Goal: Information Seeking & Learning: Check status

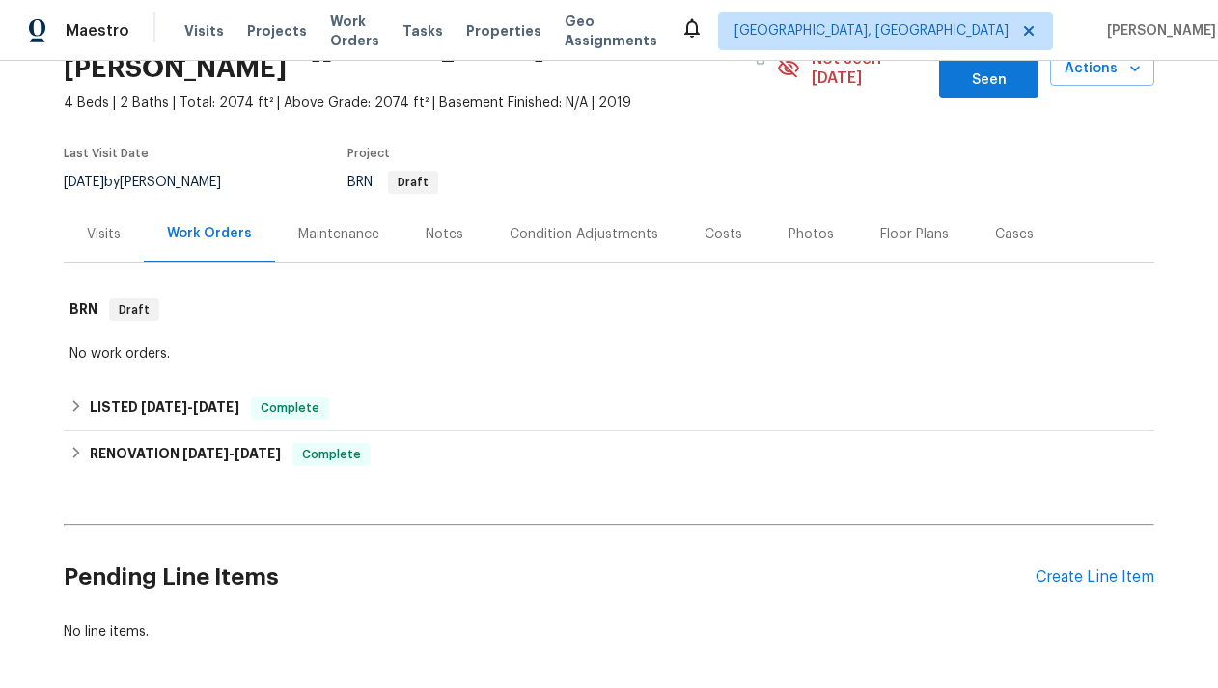
scroll to position [121, 0]
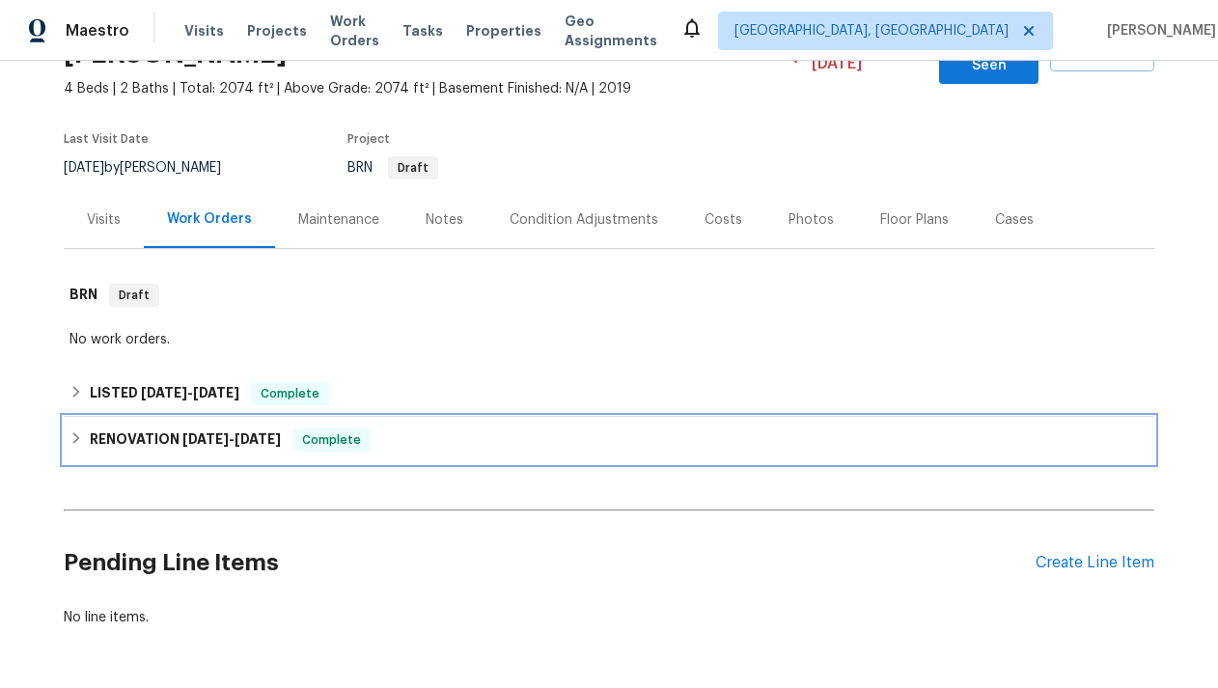
click at [231, 432] on span "[DATE] - [DATE]" at bounding box center [231, 439] width 98 height 14
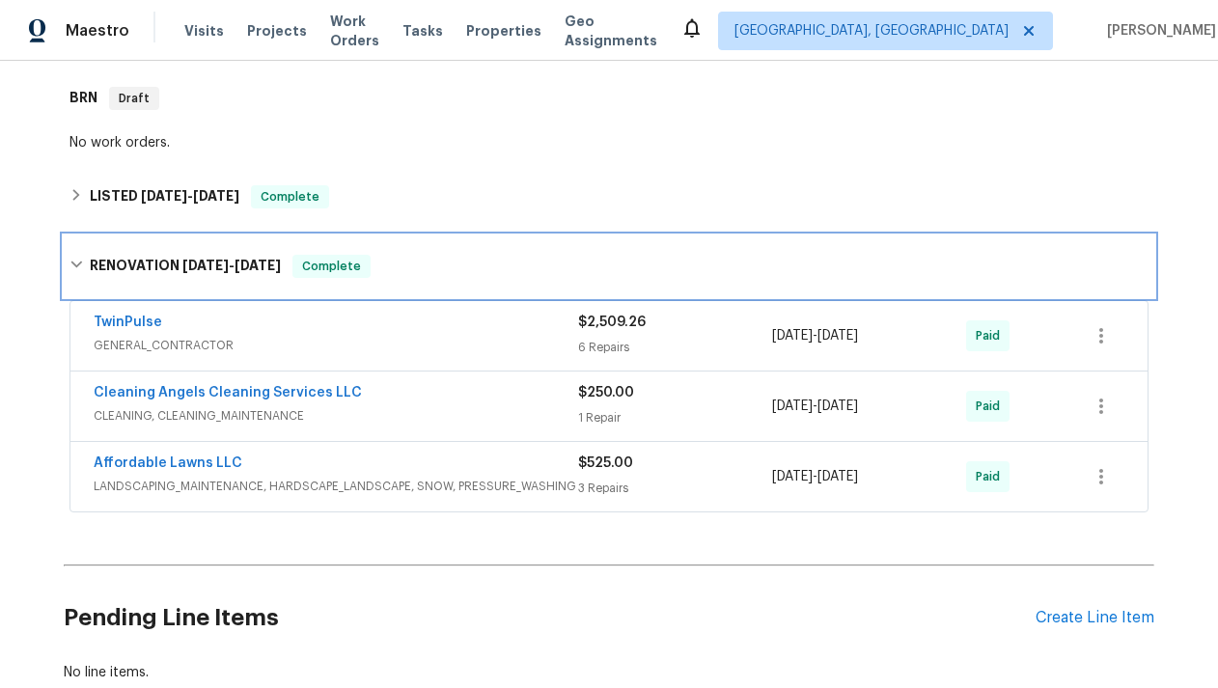
scroll to position [316, 0]
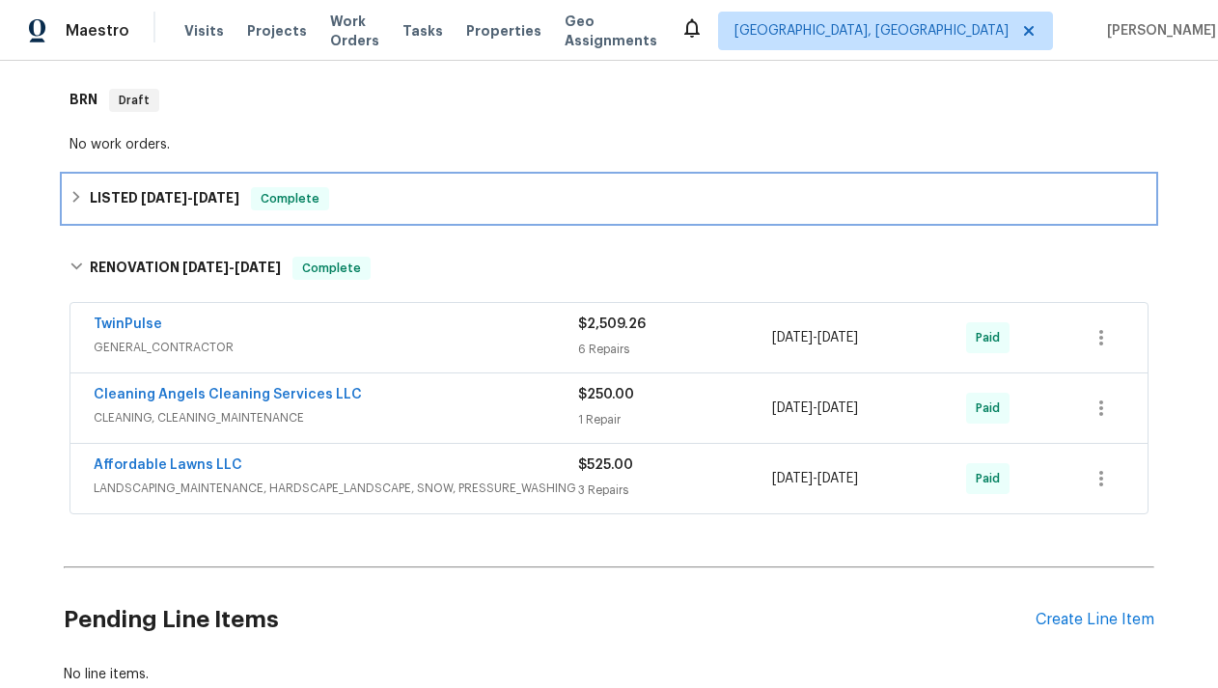
click at [165, 187] on h6 "LISTED [DATE] - [DATE]" at bounding box center [165, 198] width 150 height 23
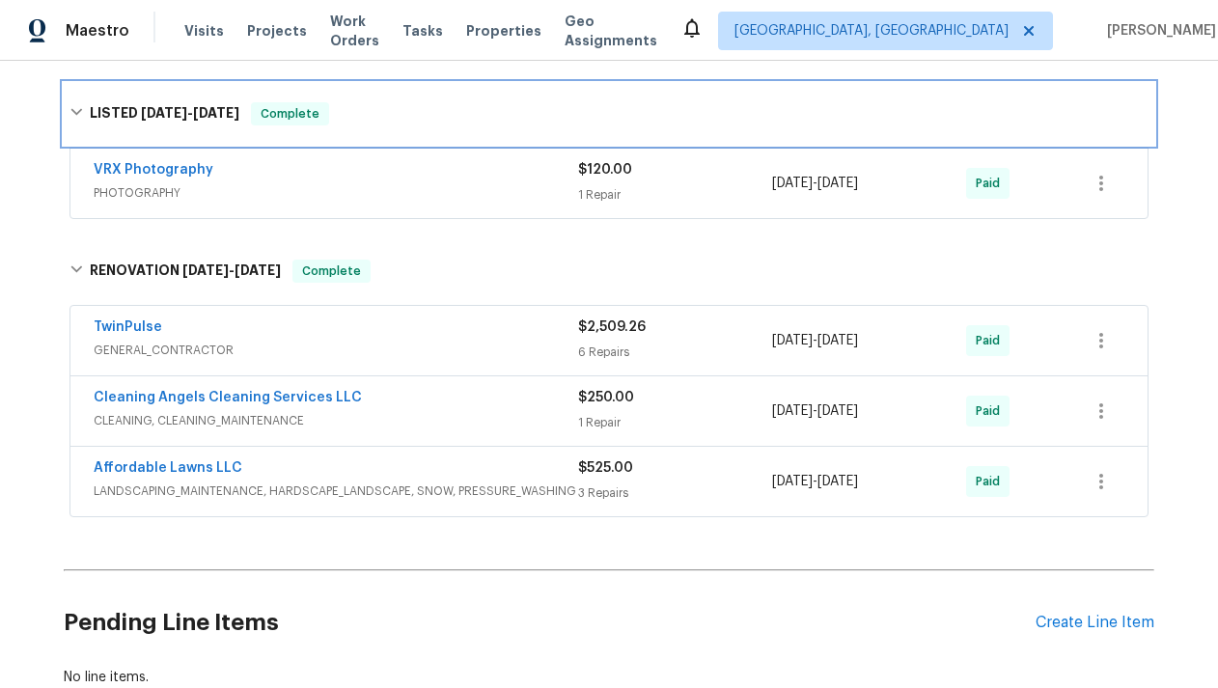
scroll to position [446, 0]
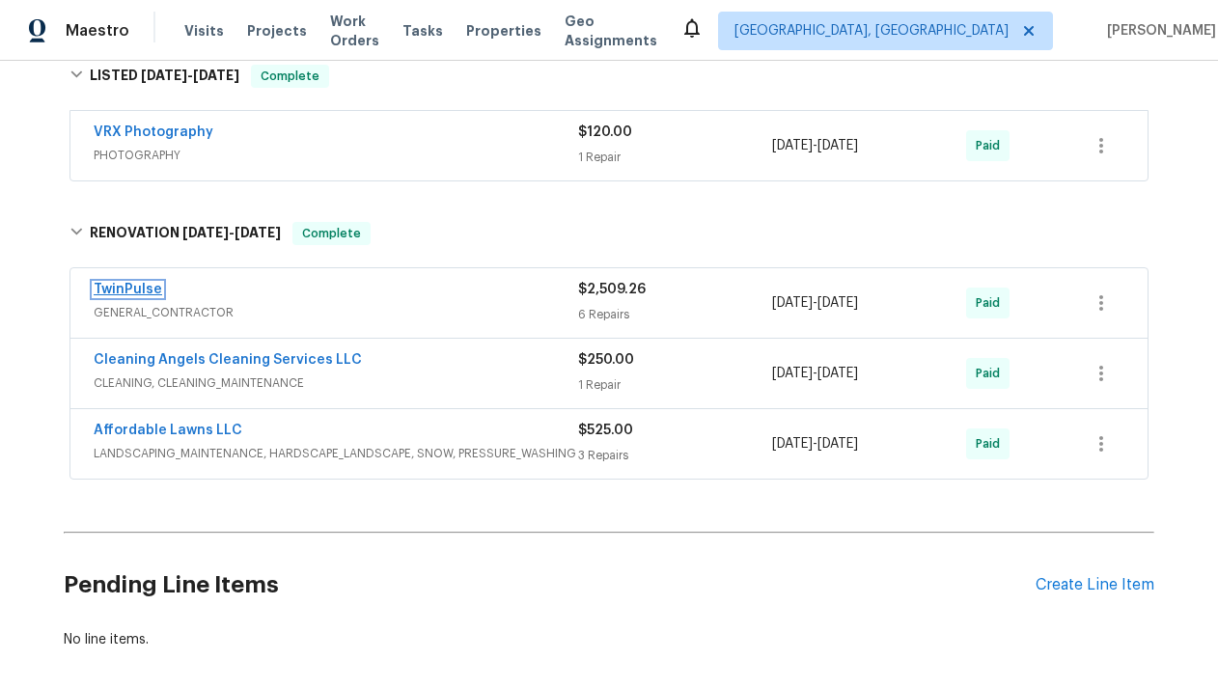
click at [146, 283] on link "TwinPulse" at bounding box center [128, 290] width 69 height 14
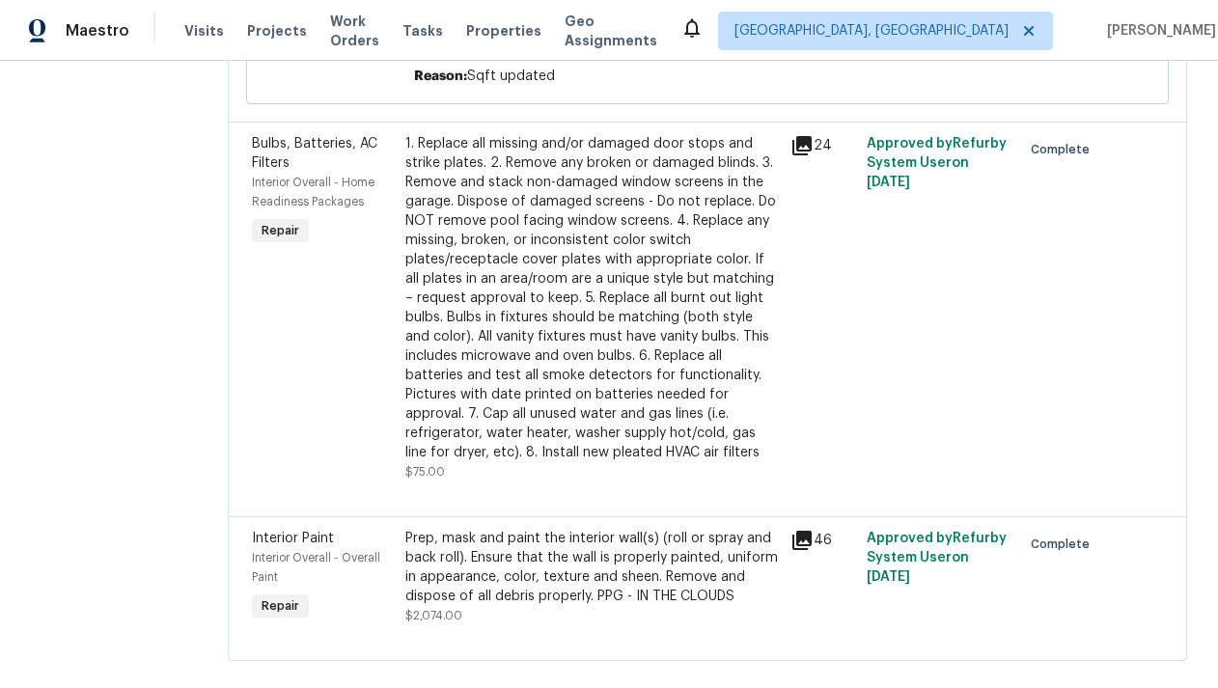
scroll to position [898, 0]
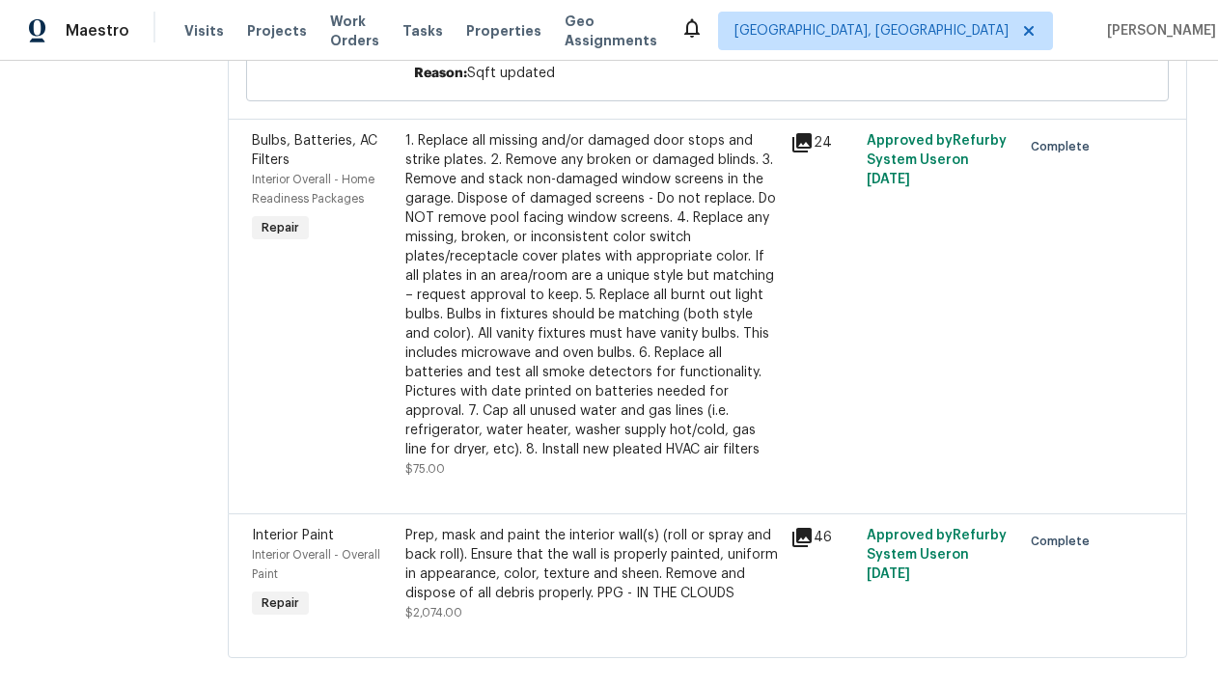
click at [805, 535] on icon at bounding box center [802, 537] width 19 height 19
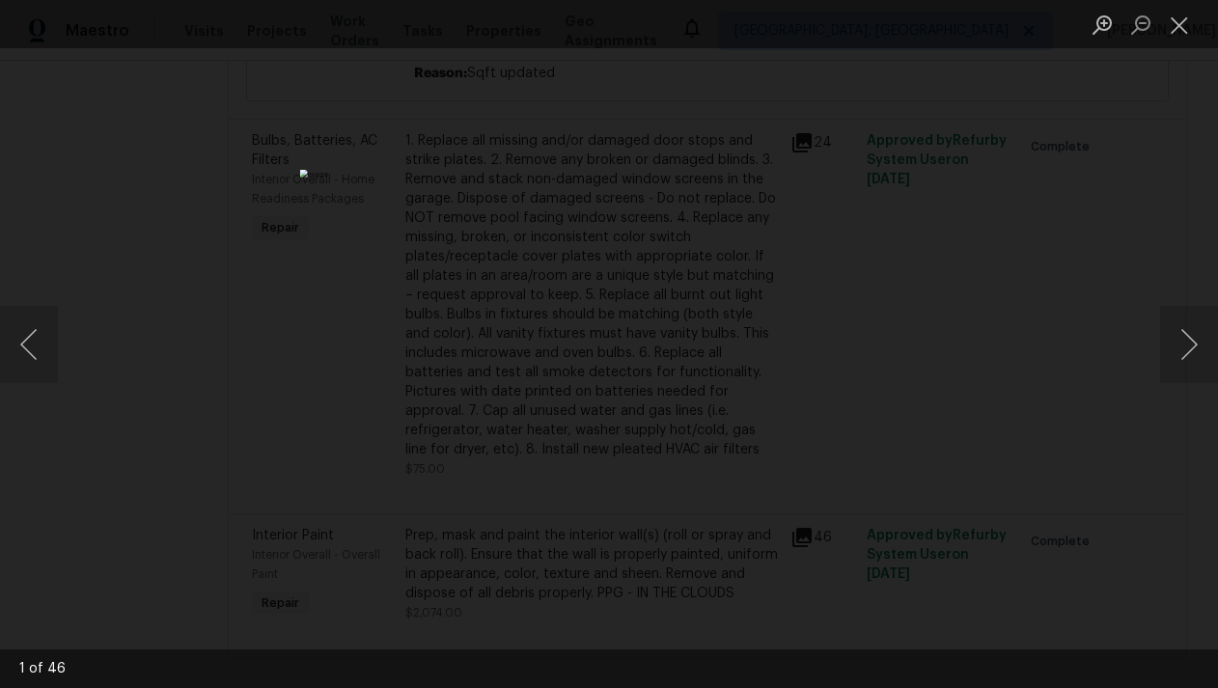
click at [925, 493] on div "Lightbox" at bounding box center [609, 344] width 1218 height 688
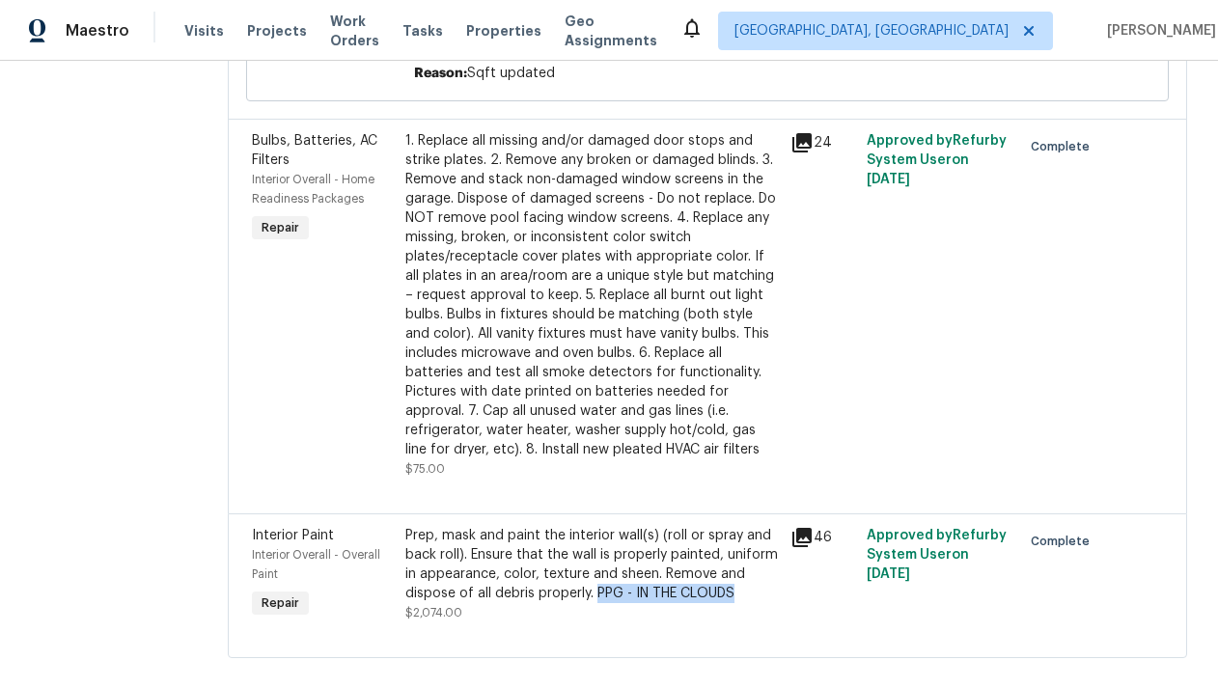
drag, startPoint x: 595, startPoint y: 599, endPoint x: 737, endPoint y: 596, distance: 142.9
click at [737, 596] on div "Prep, mask and paint the interior wall(s) (roll or spray and back roll). Ensure…" at bounding box center [591, 564] width 373 height 77
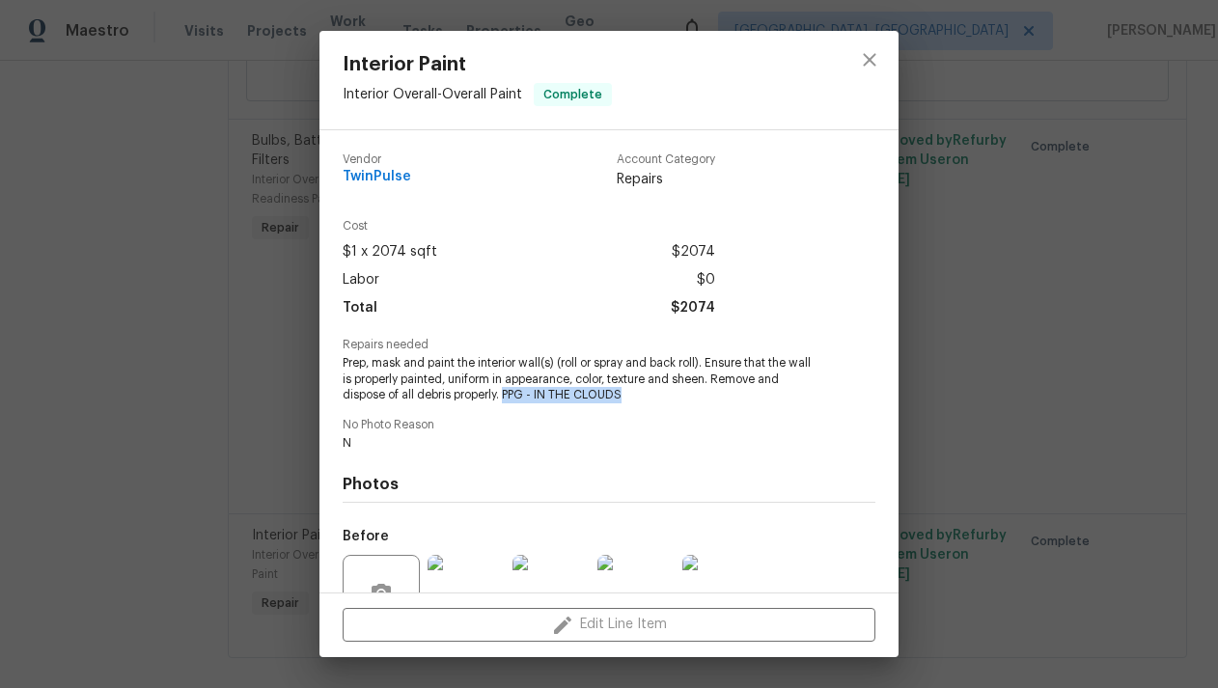
drag, startPoint x: 505, startPoint y: 395, endPoint x: 631, endPoint y: 391, distance: 126.5
click at [632, 392] on span "Prep, mask and paint the interior wall(s) (roll or spray and back roll). Ensure…" at bounding box center [583, 379] width 480 height 48
copy span "PPG - IN THE CLOUDS"
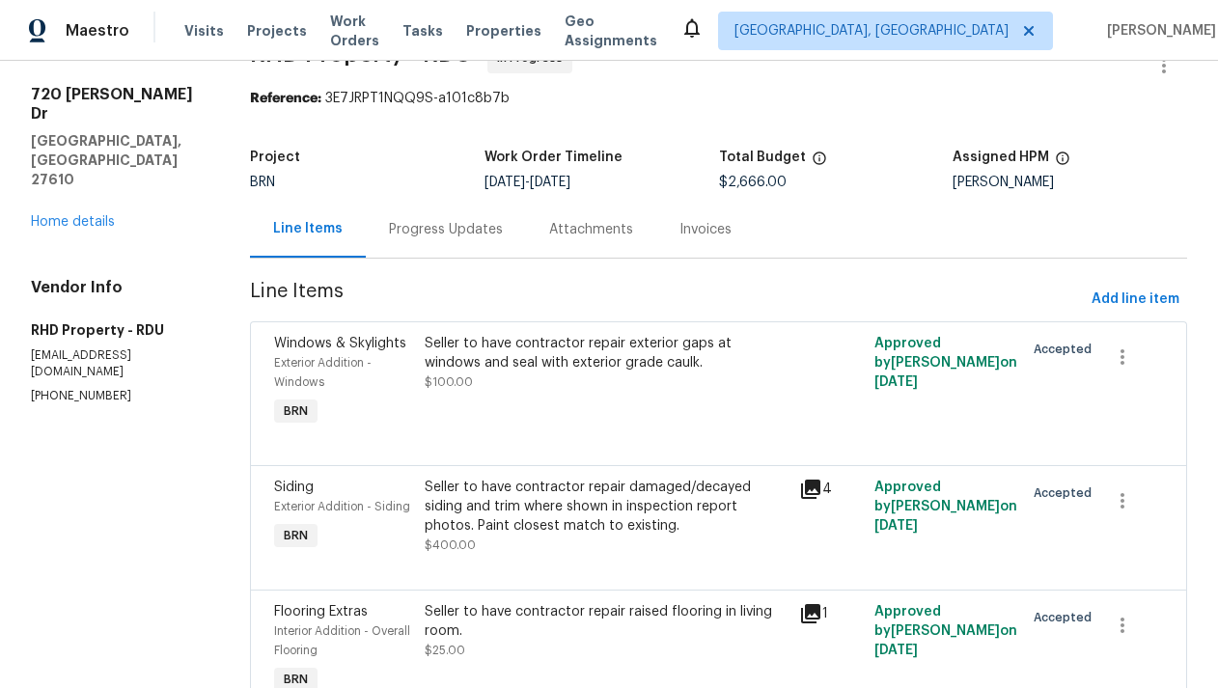
scroll to position [52, 0]
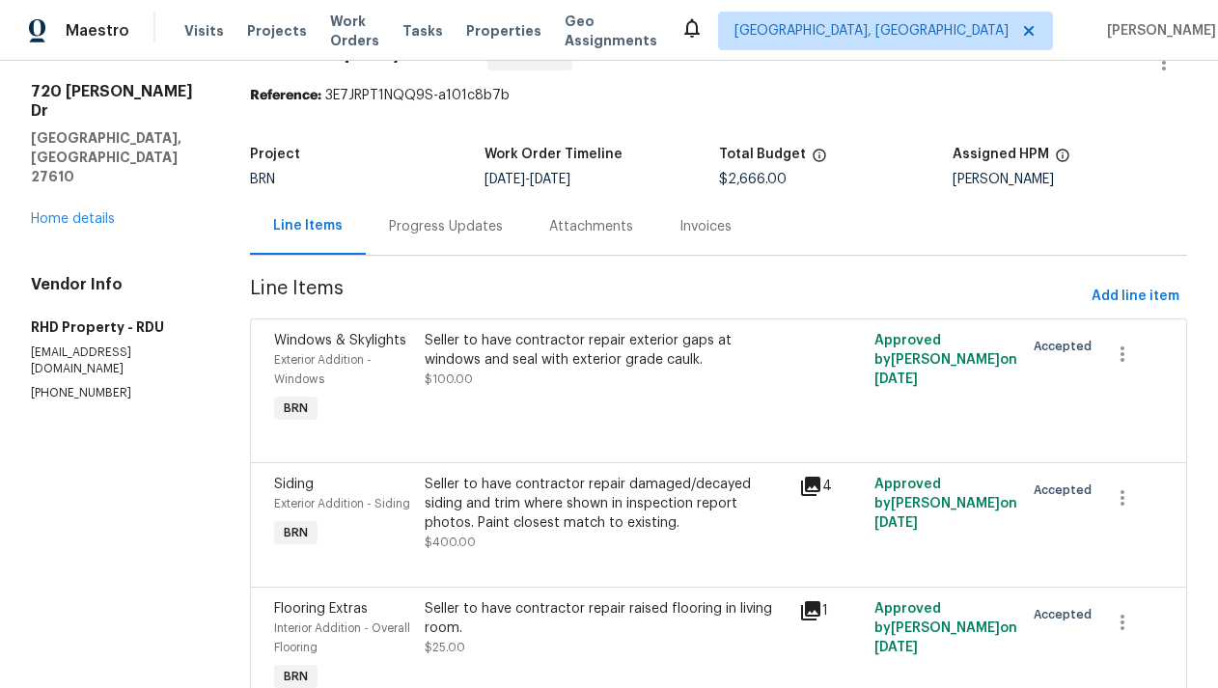
click at [472, 238] on div "Progress Updates" at bounding box center [446, 226] width 160 height 57
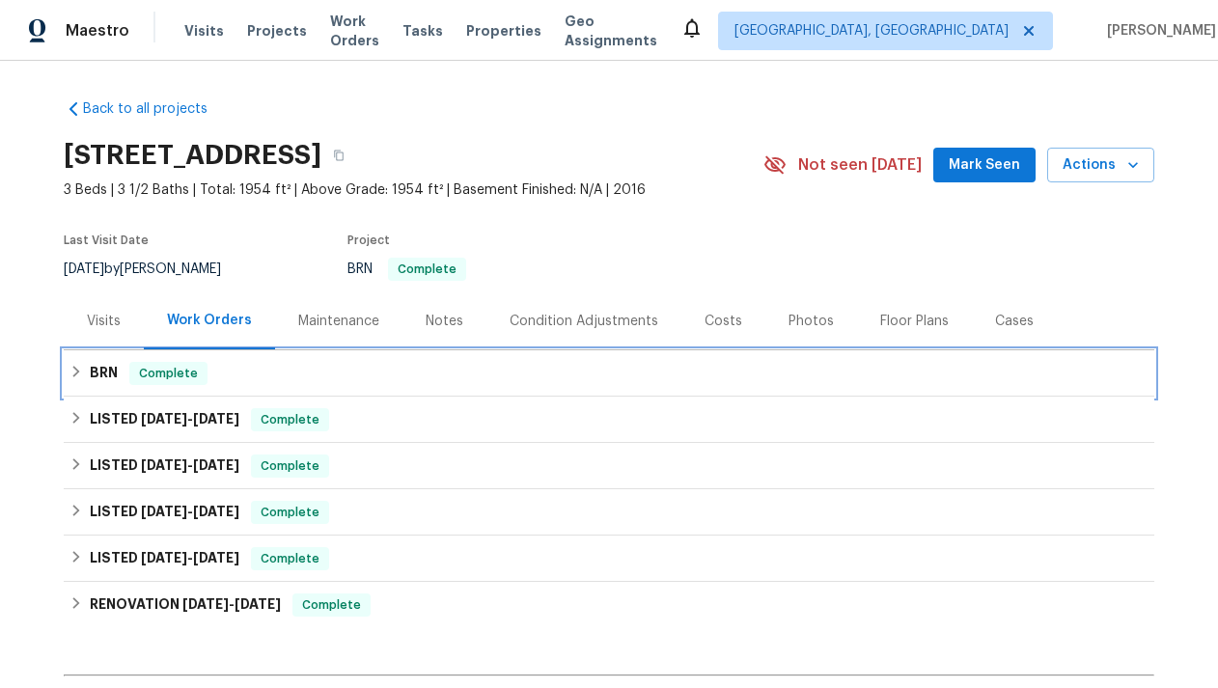
click at [105, 369] on h6 "BRN" at bounding box center [104, 373] width 28 height 23
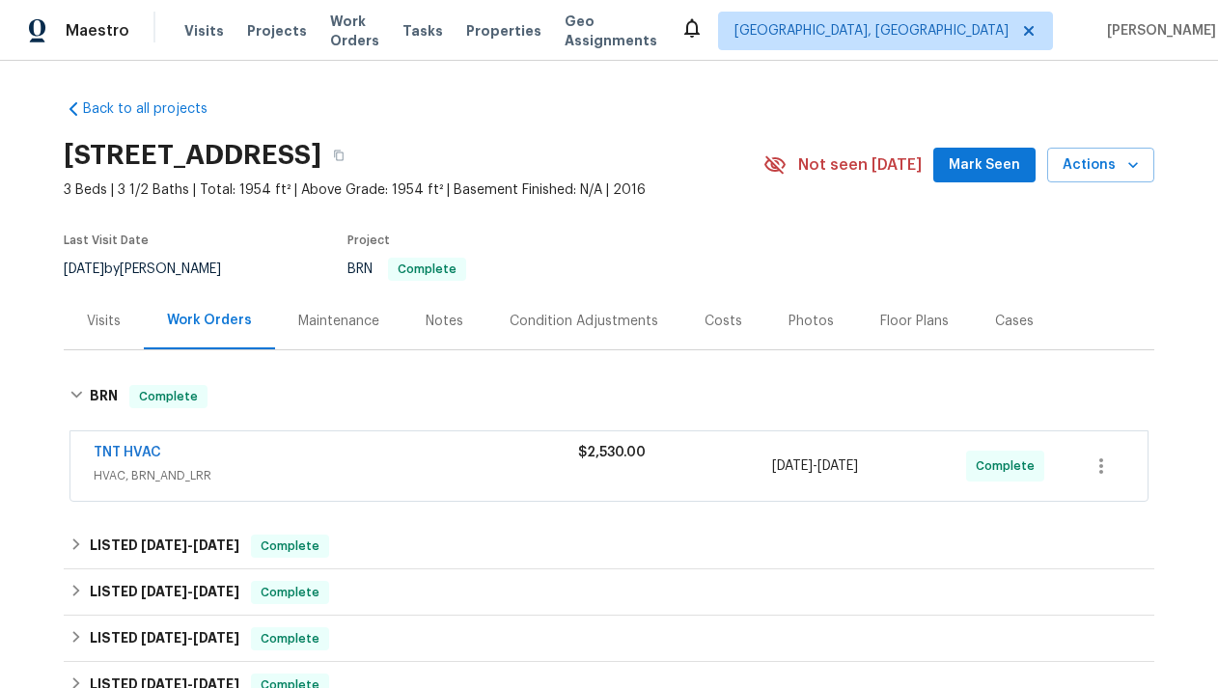
click at [150, 445] on span "TNT HVAC" at bounding box center [128, 452] width 68 height 19
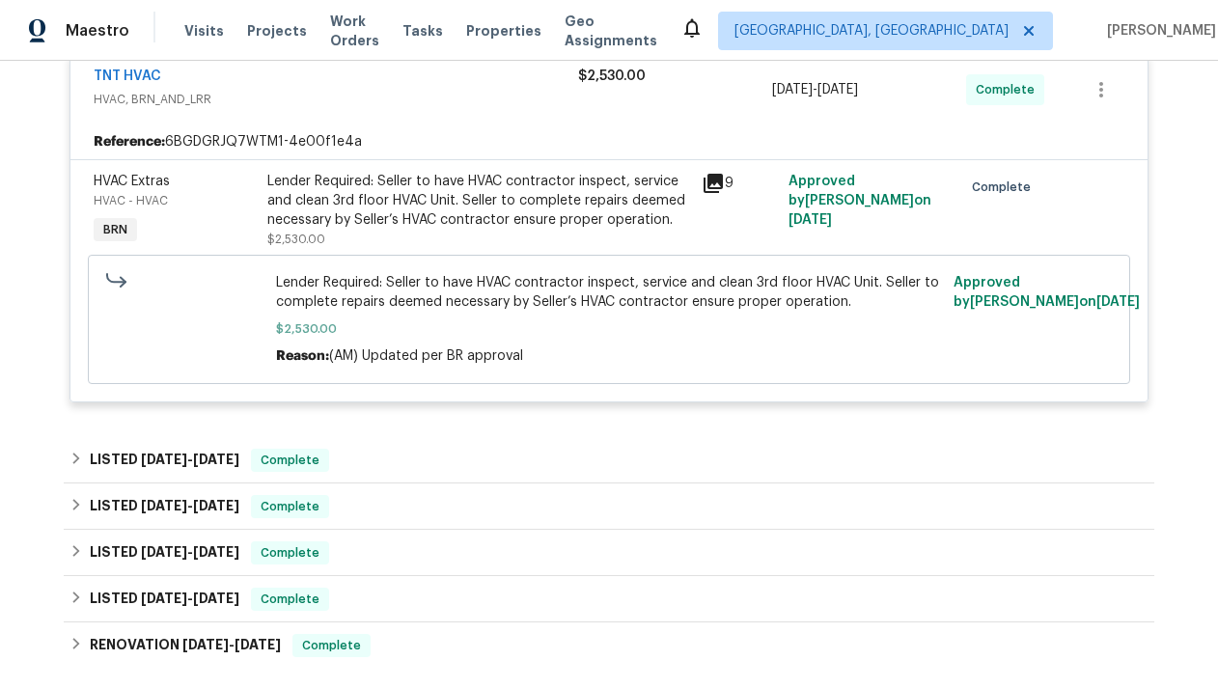
scroll to position [416, 0]
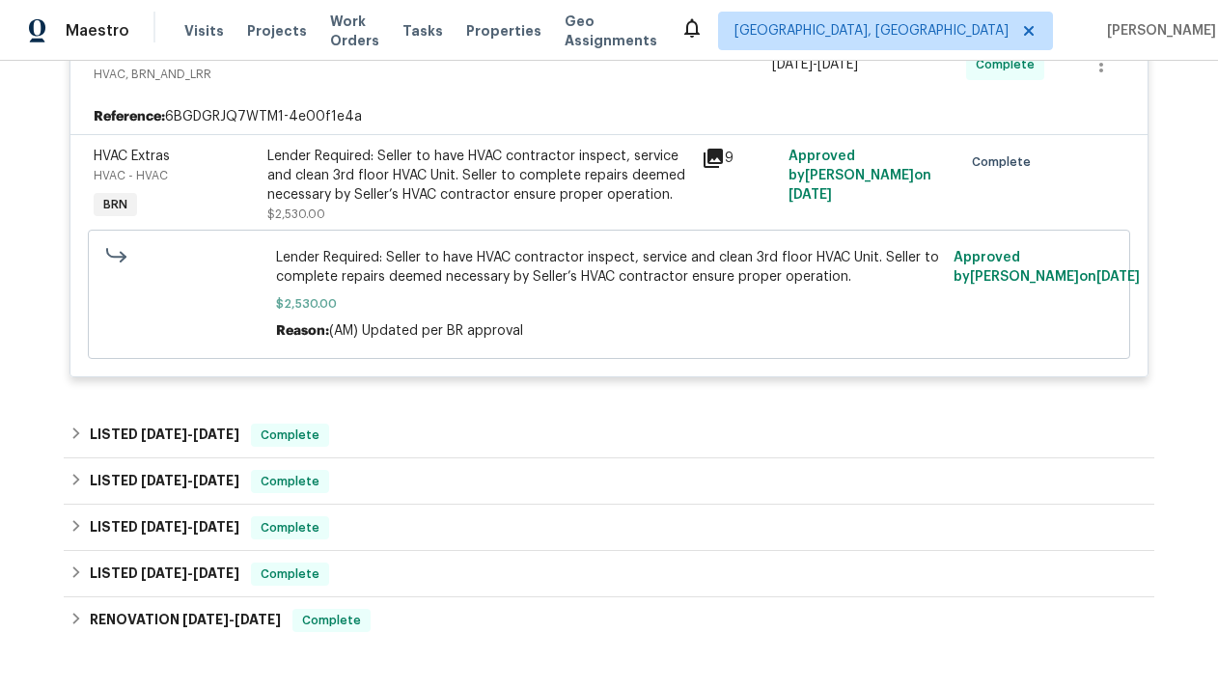
click at [718, 153] on icon at bounding box center [713, 158] width 19 height 19
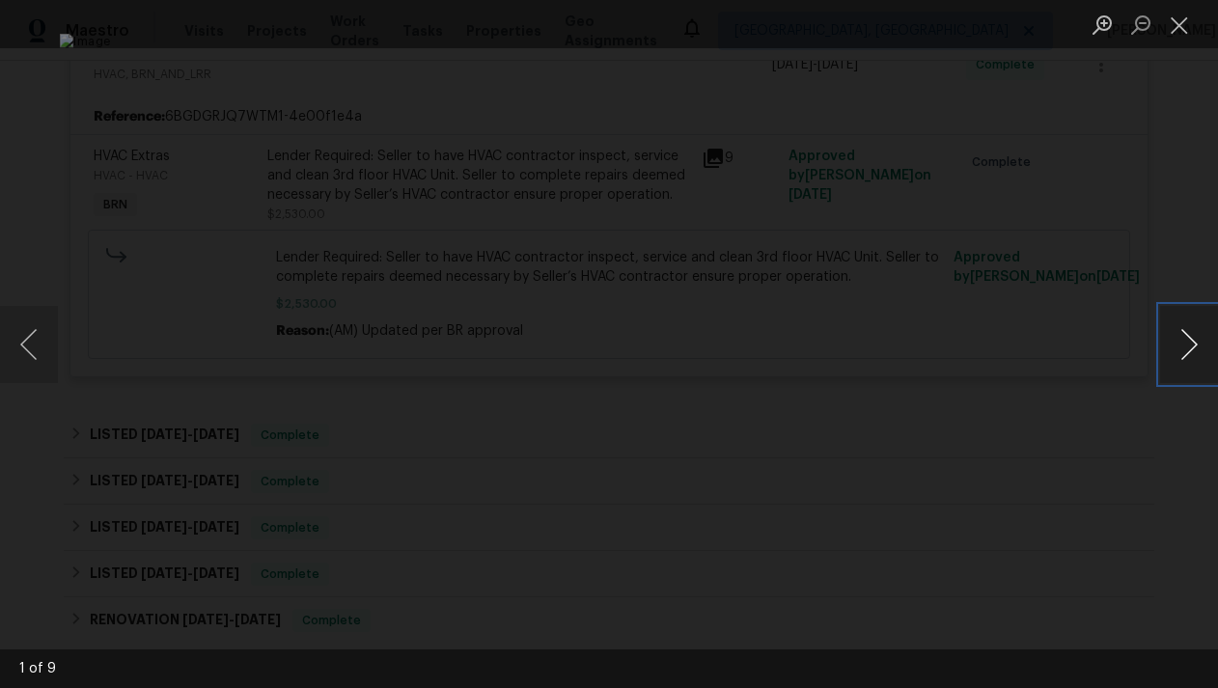
click at [1169, 342] on button "Next image" at bounding box center [1189, 344] width 58 height 77
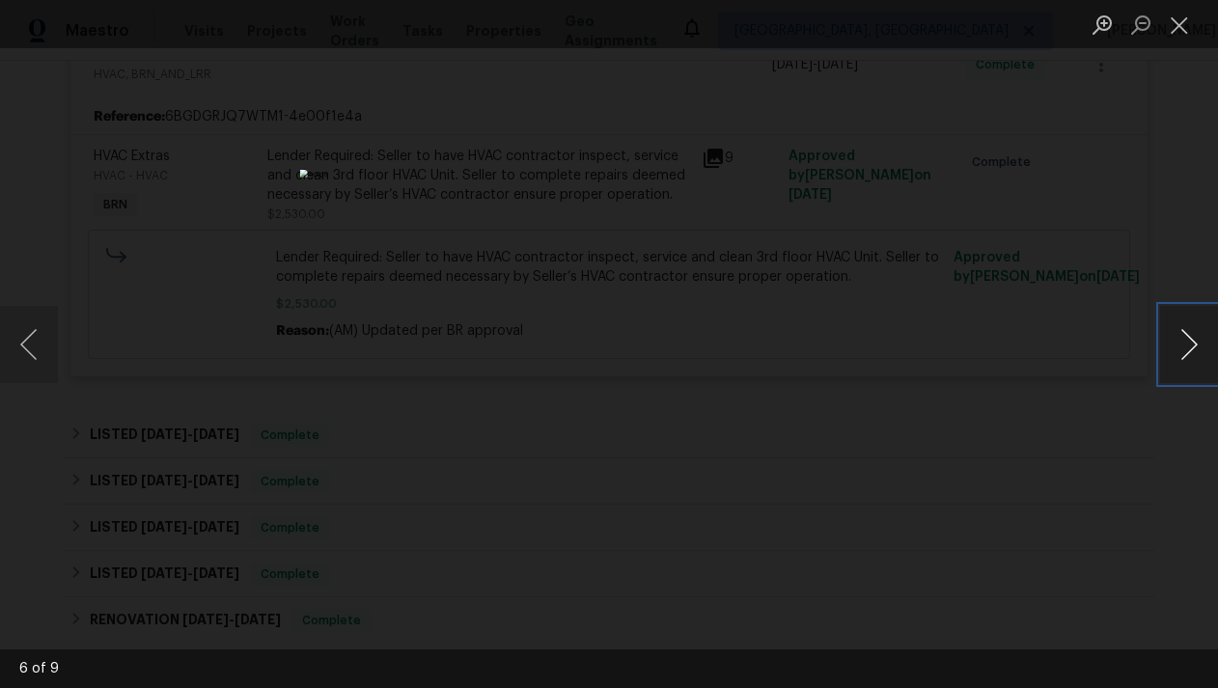
click at [1169, 342] on button "Next image" at bounding box center [1189, 344] width 58 height 77
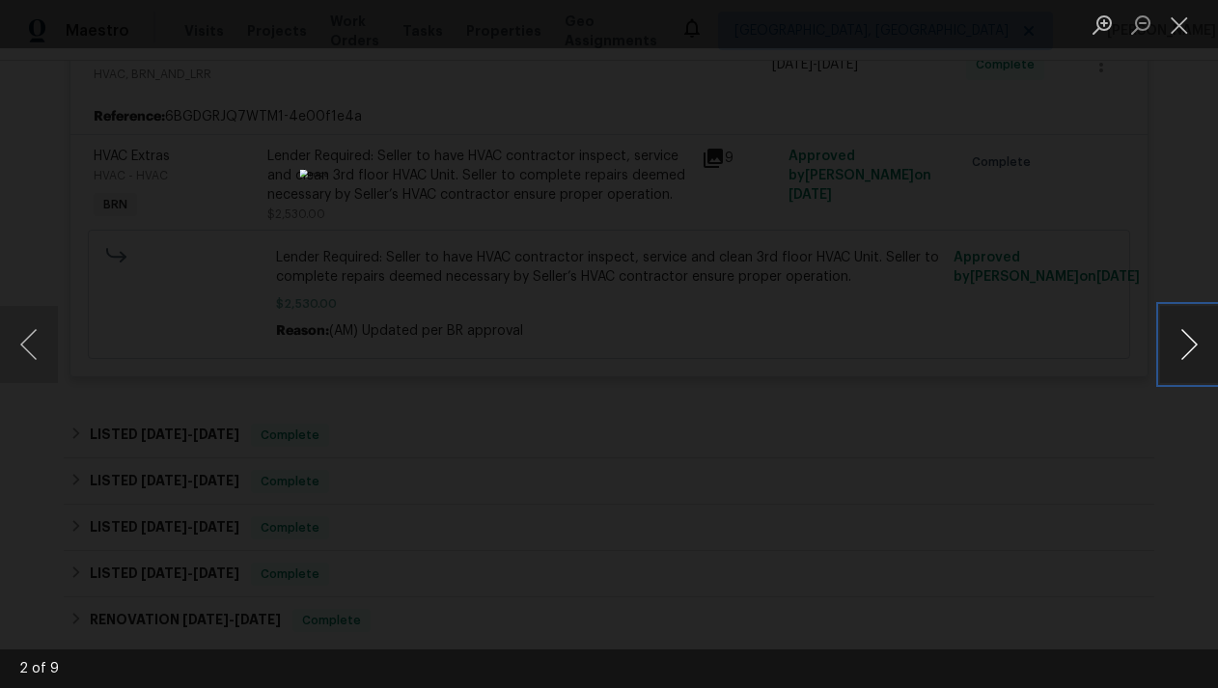
click at [1169, 342] on button "Next image" at bounding box center [1189, 344] width 58 height 77
click at [1176, 337] on button "Next image" at bounding box center [1189, 344] width 58 height 77
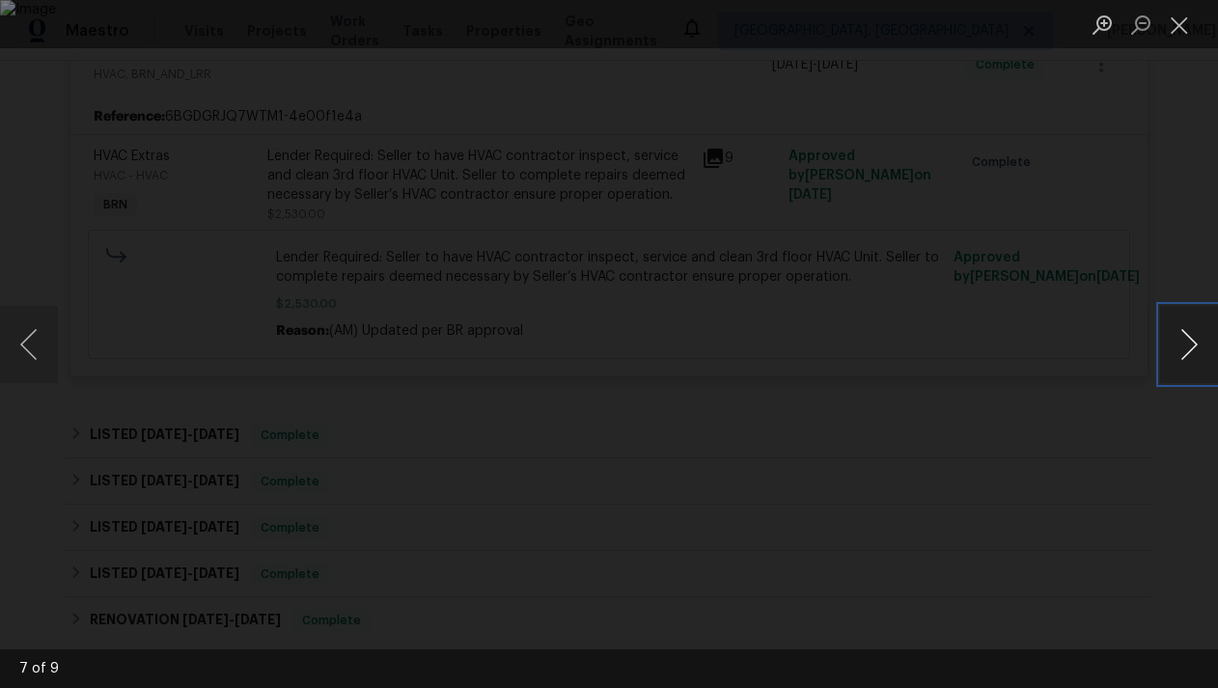
click at [1176, 337] on button "Next image" at bounding box center [1189, 344] width 58 height 77
click at [1178, 33] on button "Close lightbox" at bounding box center [1179, 25] width 39 height 34
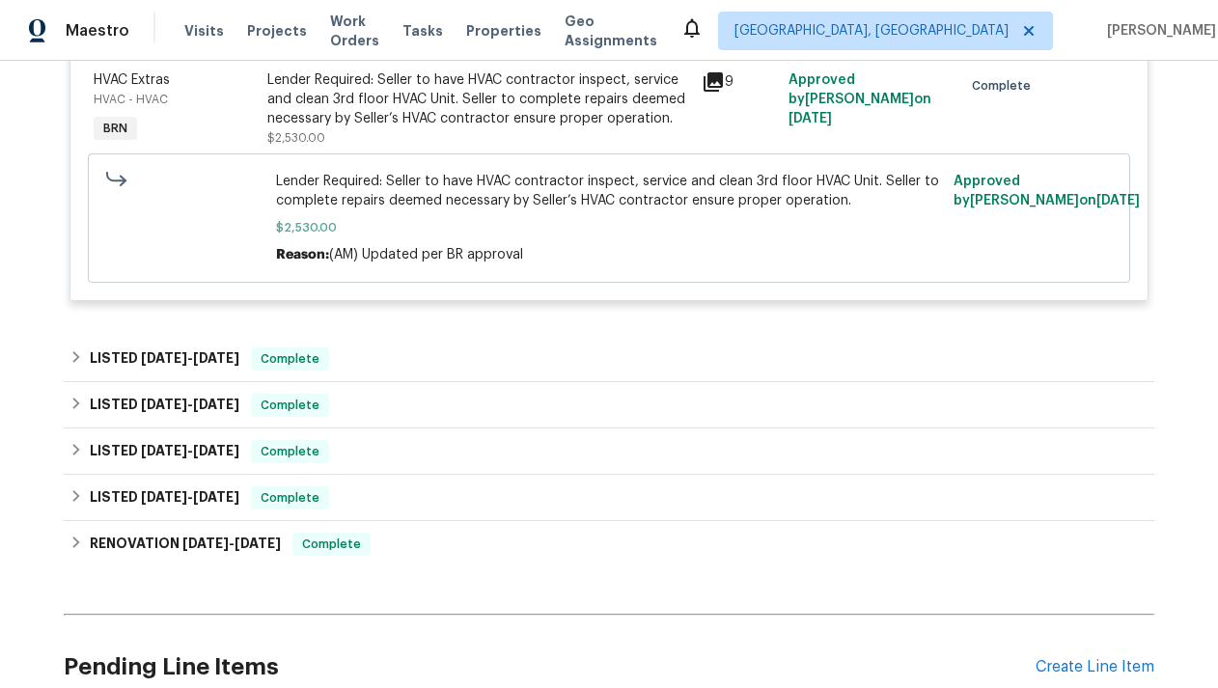
scroll to position [499, 0]
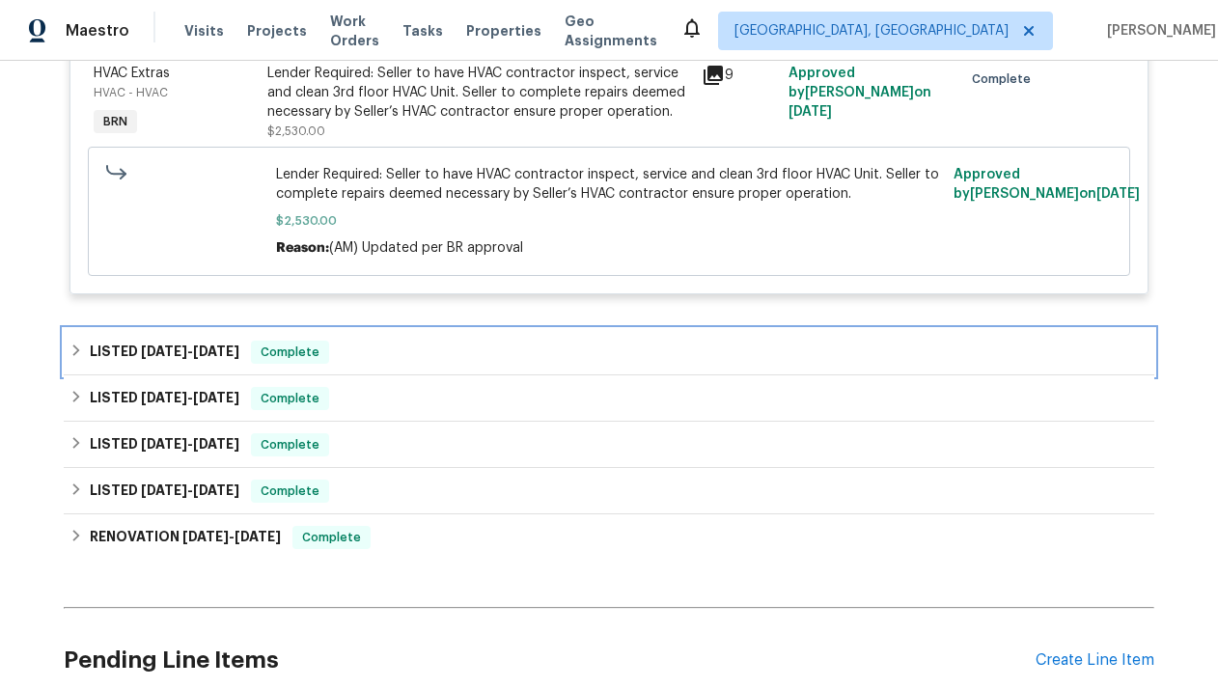
click at [216, 356] on span "5/6/25" at bounding box center [216, 352] width 46 height 14
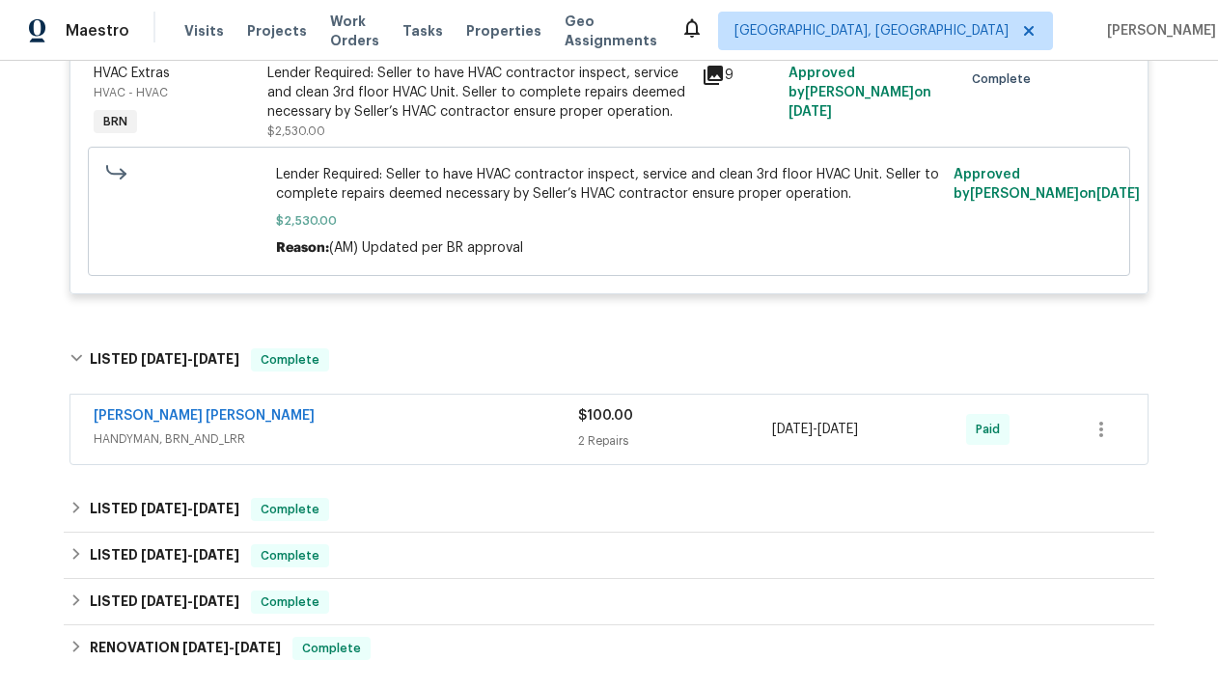
click at [197, 404] on div "Fernando Ruiz Hernandez HANDYMAN, BRN_AND_LRR $100.00 2 Repairs 5/5/2025 - 5/6/…" at bounding box center [608, 430] width 1077 height 70
click at [196, 415] on link "Fernando Ruiz Hernandez" at bounding box center [204, 416] width 221 height 14
